Goal: Information Seeking & Learning: Find specific fact

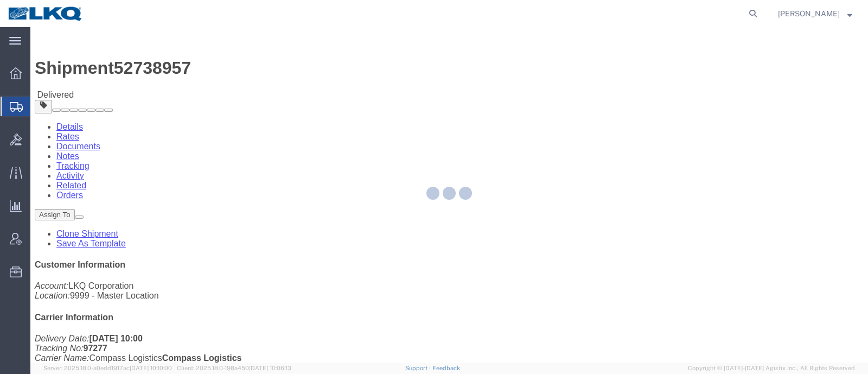
click at [24, 106] on div at bounding box center [16, 107] width 30 height 20
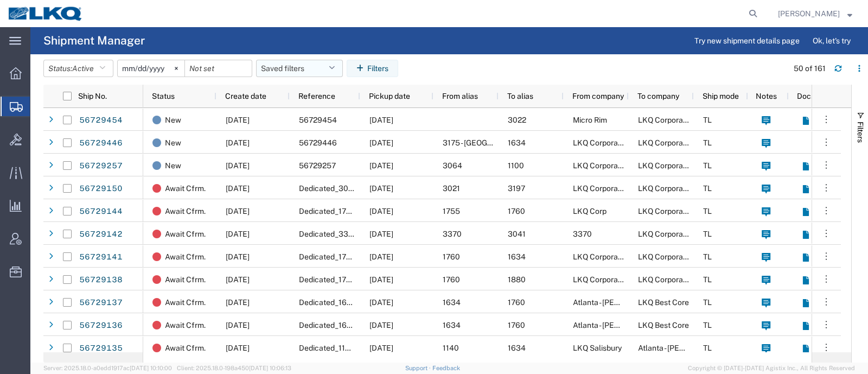
click at [295, 66] on button "Saved filters" at bounding box center [299, 68] width 87 height 17
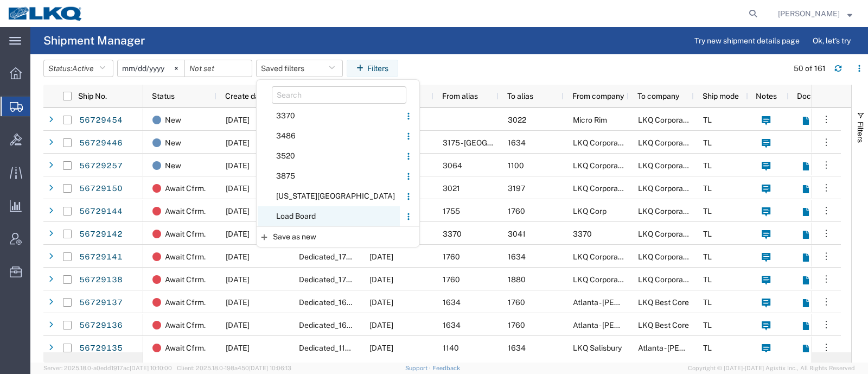
click at [312, 215] on span "Load Board" at bounding box center [329, 216] width 142 height 20
type input "2024-12-01"
type input "2025-12-31"
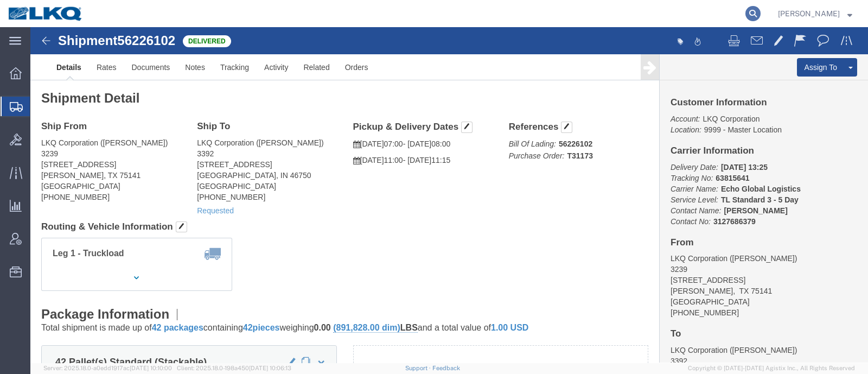
click at [757, 11] on icon at bounding box center [752, 13] width 15 height 15
paste input "56564004"
type input "56564004"
click at [526, 12] on input "56564004" at bounding box center [581, 14] width 330 height 26
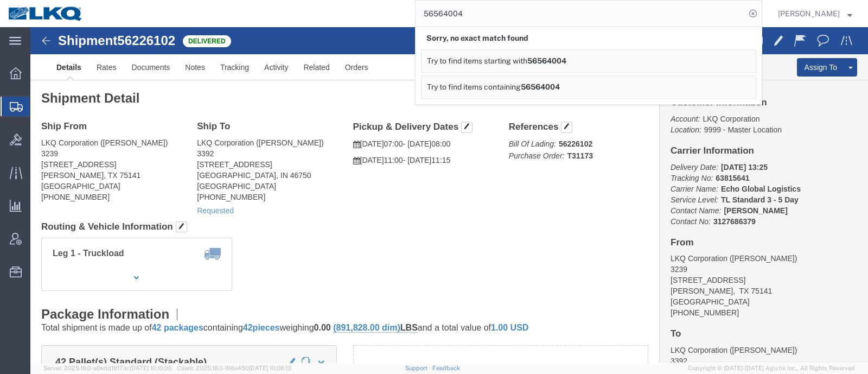
click at [526, 12] on input "56564004" at bounding box center [581, 14] width 330 height 26
click at [526, 11] on input "56564004" at bounding box center [581, 14] width 330 height 26
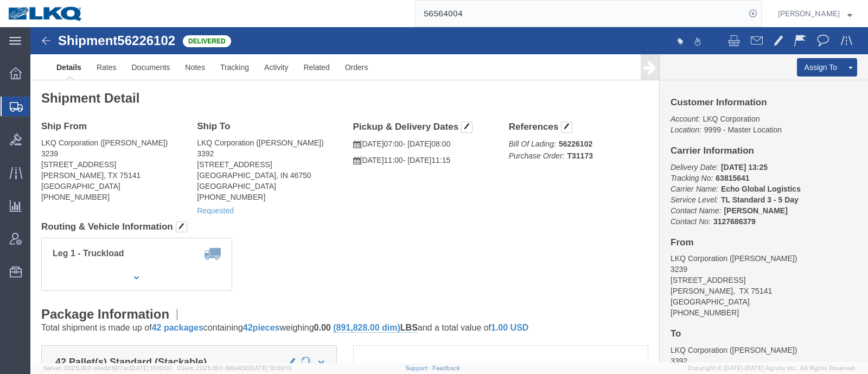
drag, startPoint x: 757, startPoint y: 17, endPoint x: 632, endPoint y: 25, distance: 125.1
click at [757, 17] on icon at bounding box center [752, 13] width 15 height 15
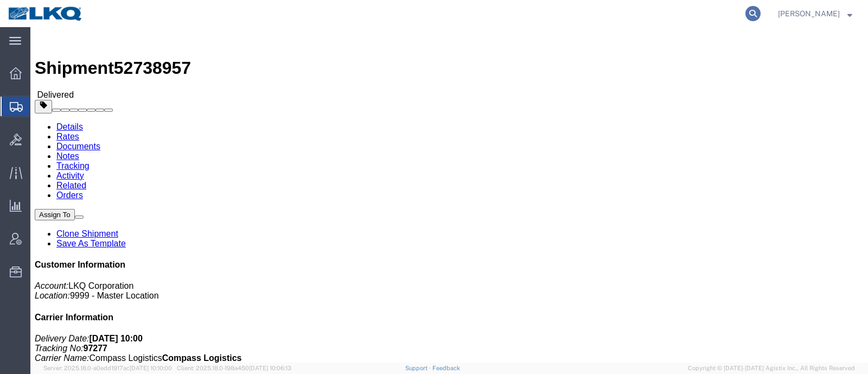
click at [759, 14] on icon at bounding box center [752, 13] width 15 height 15
drag, startPoint x: 569, startPoint y: 8, endPoint x: 582, endPoint y: 24, distance: 21.3
click div "Shipment 52738957 Delivered Details Rates Documents Notes Tracking Activity Rel…"
drag, startPoint x: 564, startPoint y: 1, endPoint x: 528, endPoint y: 12, distance: 37.6
click div "Shipment 52738957 Delivered Details Rates Documents Notes Tracking Activity Rel…"
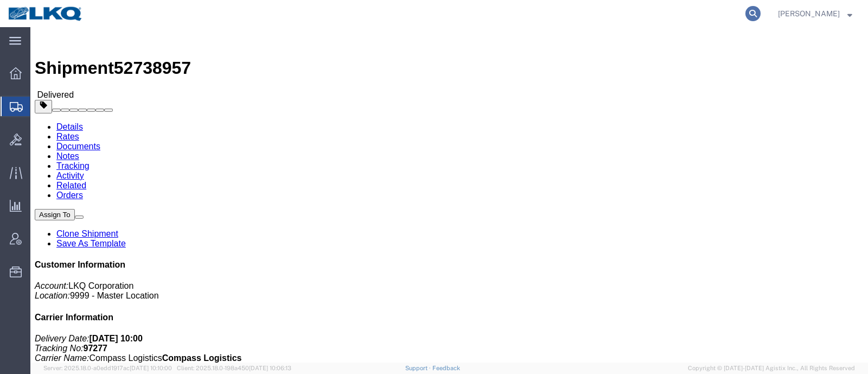
click at [758, 15] on icon at bounding box center [752, 13] width 15 height 15
paste input "56564004"
type input "56564004"
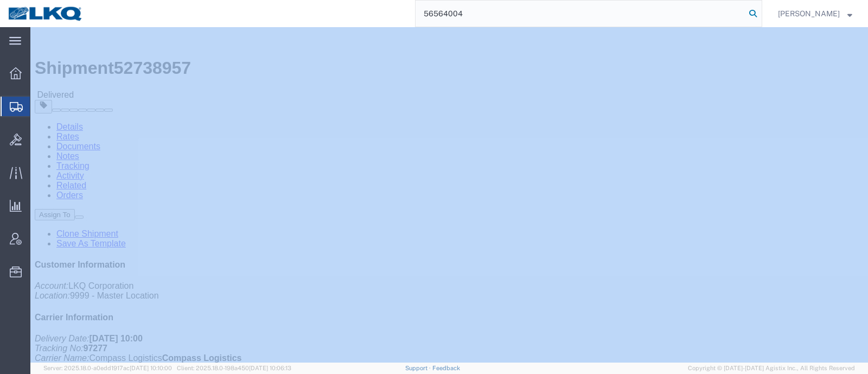
click at [758, 15] on icon at bounding box center [752, 13] width 15 height 15
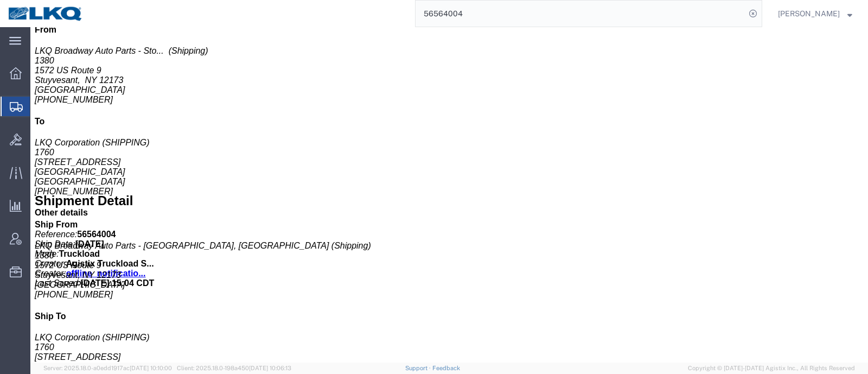
scroll to position [474, 0]
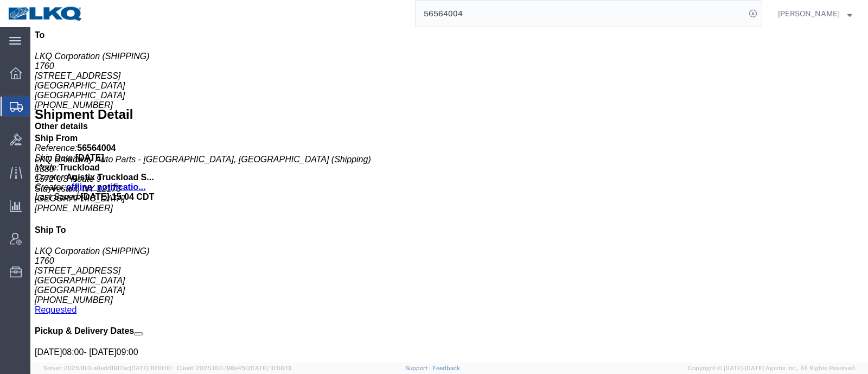
click address "([PERSON_NAME]) [PHONE_NUMBER] [EMAIL_ADDRESS][DOMAIN_NAME]"
copy div "[EMAIL_ADDRESS][DOMAIN_NAME] Edit Requester Info Location Select Select My Prof…"
click at [0, 0] on span "Ad Hoc Reports" at bounding box center [0, 0] width 0 height 0
